Goal: Navigation & Orientation: Find specific page/section

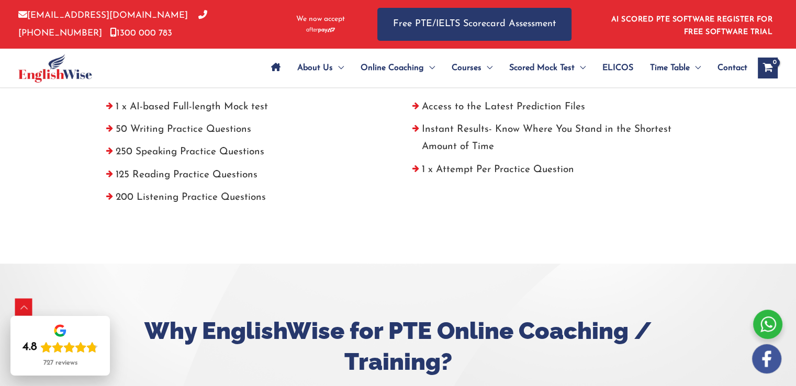
scroll to position [471, 0]
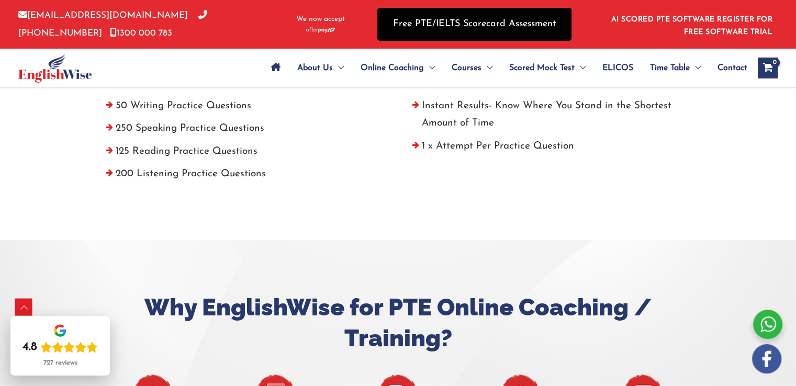
click at [478, 26] on link "Free PTE/IELTS Scorecard Assessment" at bounding box center [474, 24] width 194 height 33
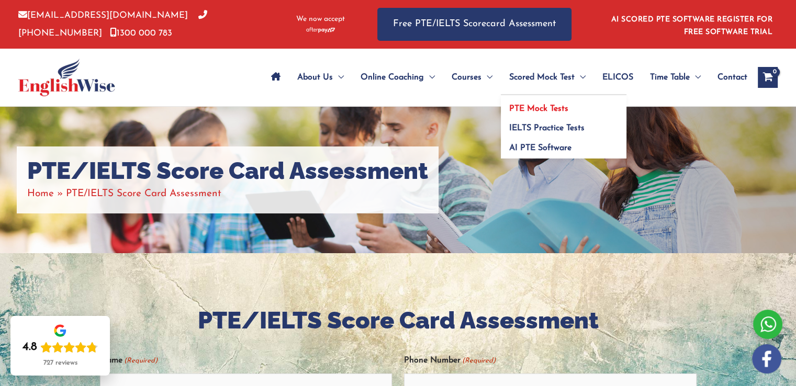
click at [546, 114] on link "PTE Mock Tests" at bounding box center [564, 105] width 126 height 20
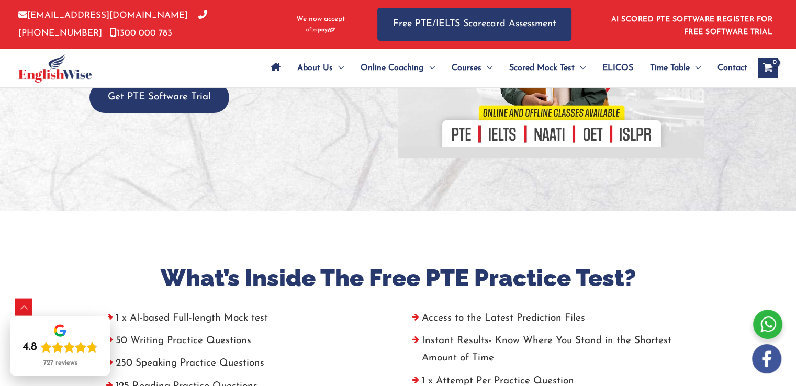
scroll to position [262, 0]
